Goal: Navigation & Orientation: Find specific page/section

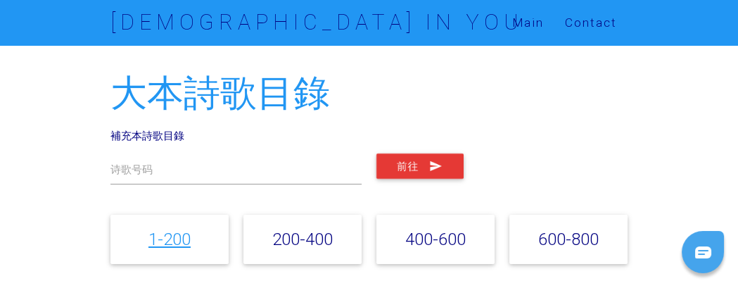
click at [175, 236] on link "1-200" at bounding box center [169, 239] width 42 height 20
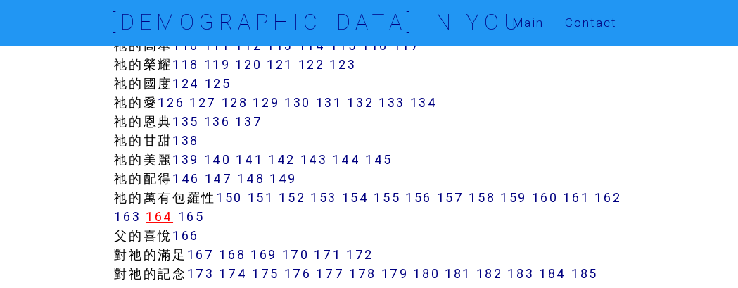
scroll to position [828, 0]
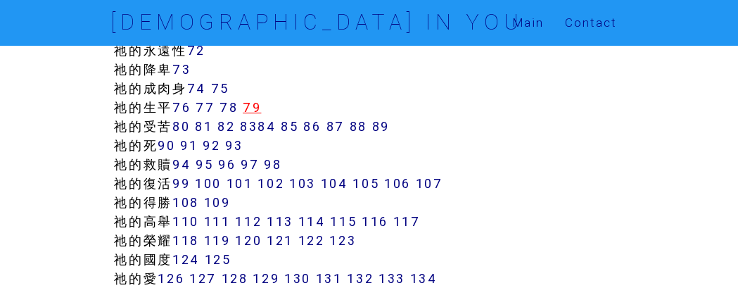
click at [260, 106] on link "79" at bounding box center [252, 107] width 18 height 16
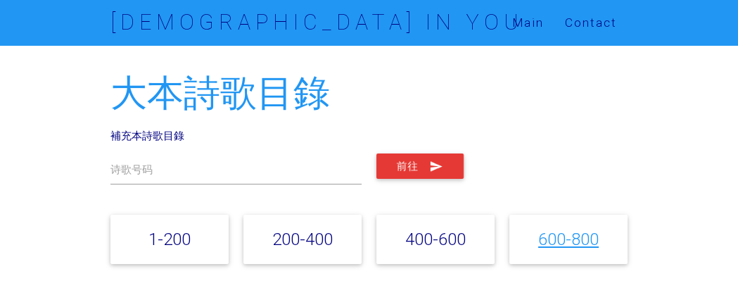
click at [564, 241] on link "600-800" at bounding box center [568, 239] width 61 height 20
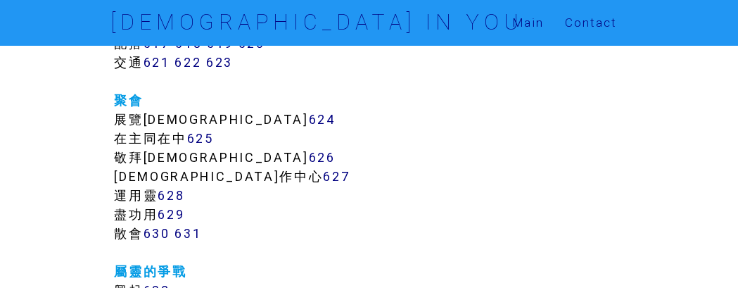
scroll to position [5923, 0]
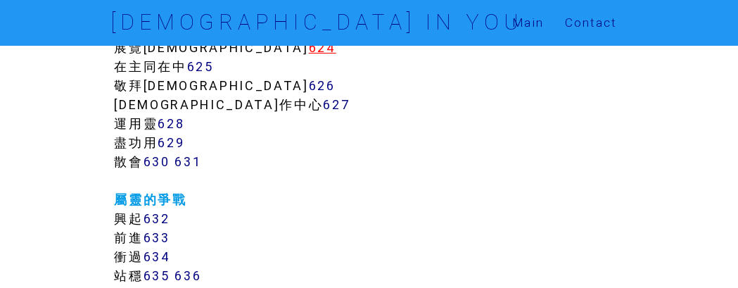
click at [309, 50] on link "624" at bounding box center [322, 47] width 27 height 16
